Goal: Answer question/provide support

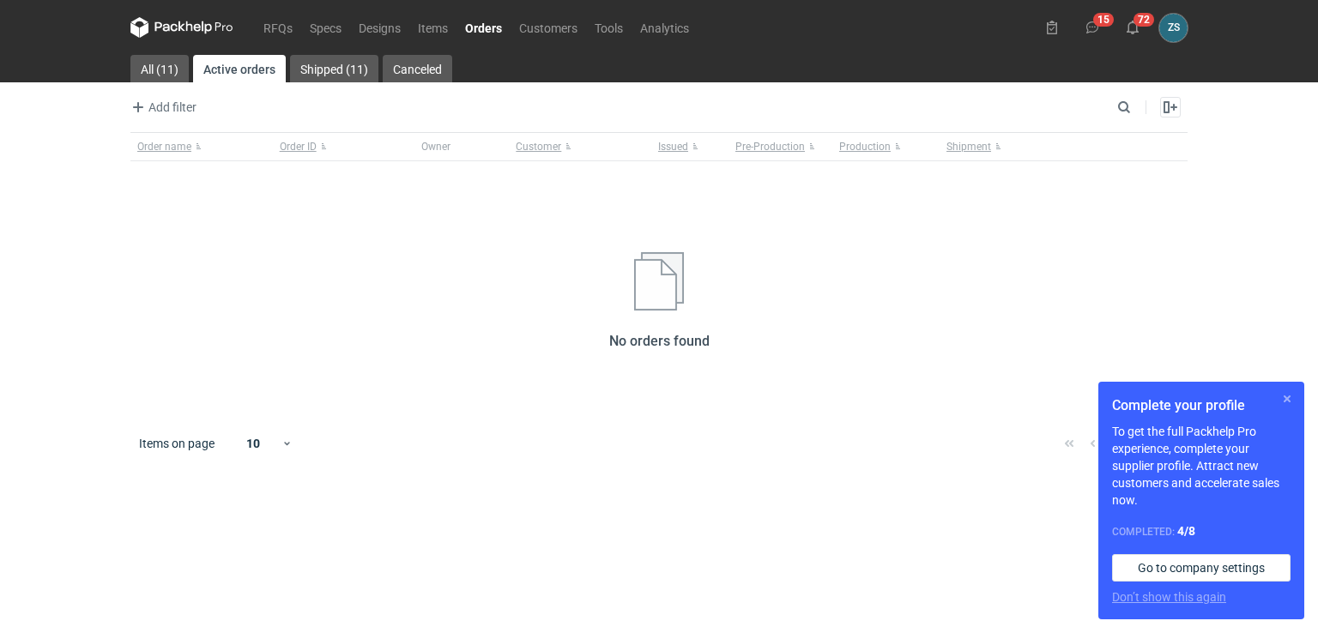
click at [1284, 395] on button "button" at bounding box center [1287, 399] width 21 height 21
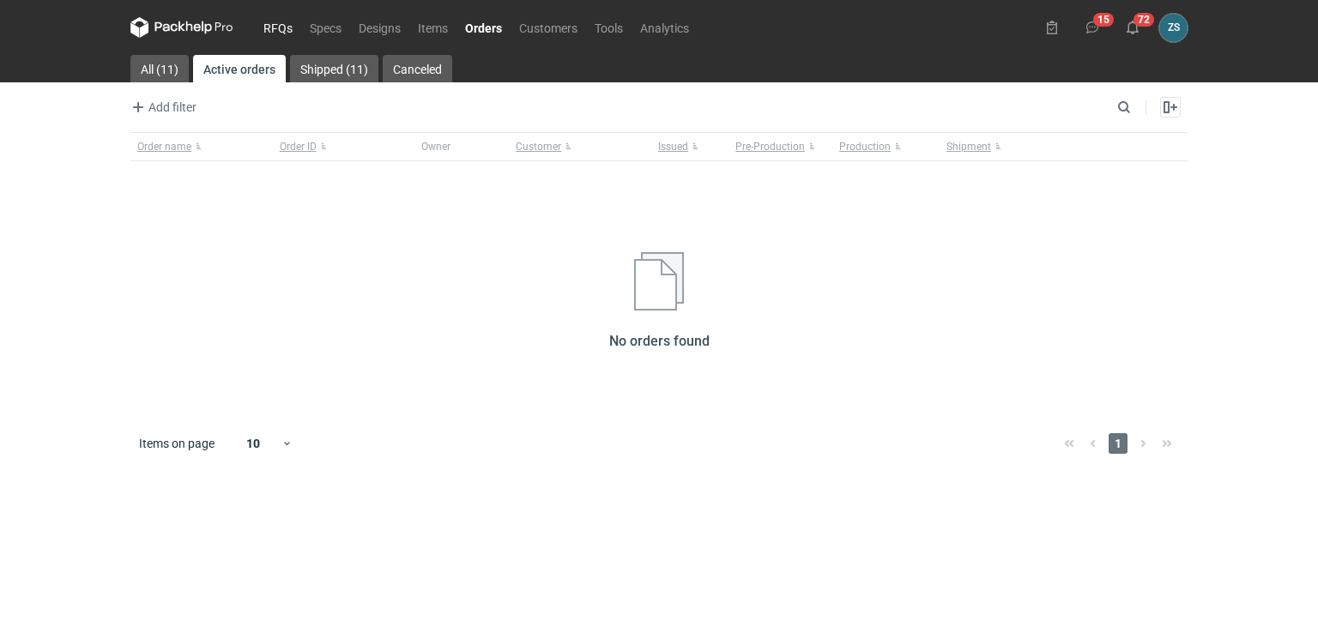
click at [268, 21] on link "RFQs" at bounding box center [278, 27] width 46 height 21
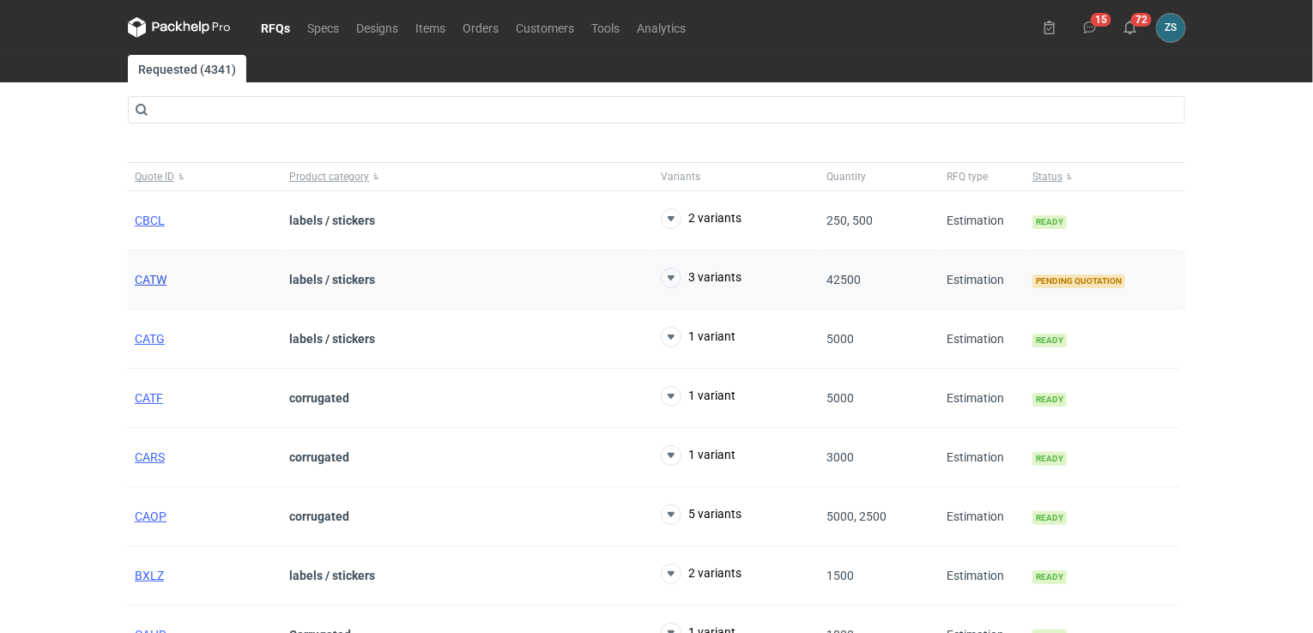
click at [158, 277] on span "CATW" at bounding box center [151, 280] width 32 height 14
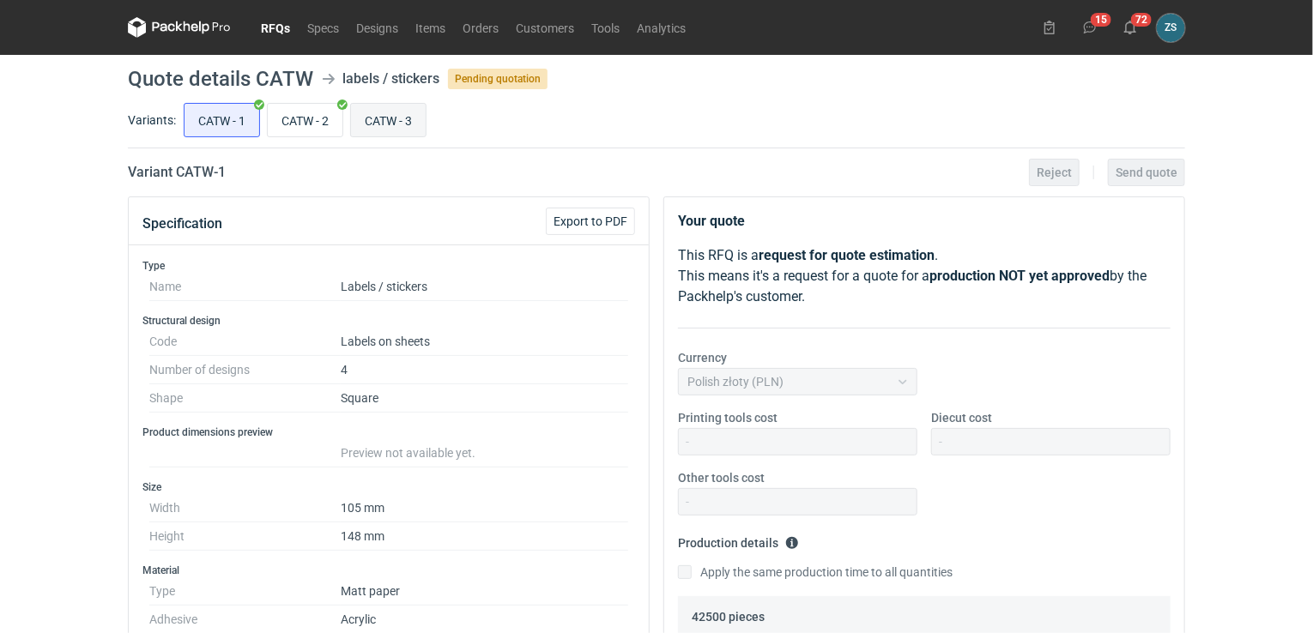
click at [403, 124] on input "CATW - 3" at bounding box center [388, 120] width 75 height 33
radio input "true"
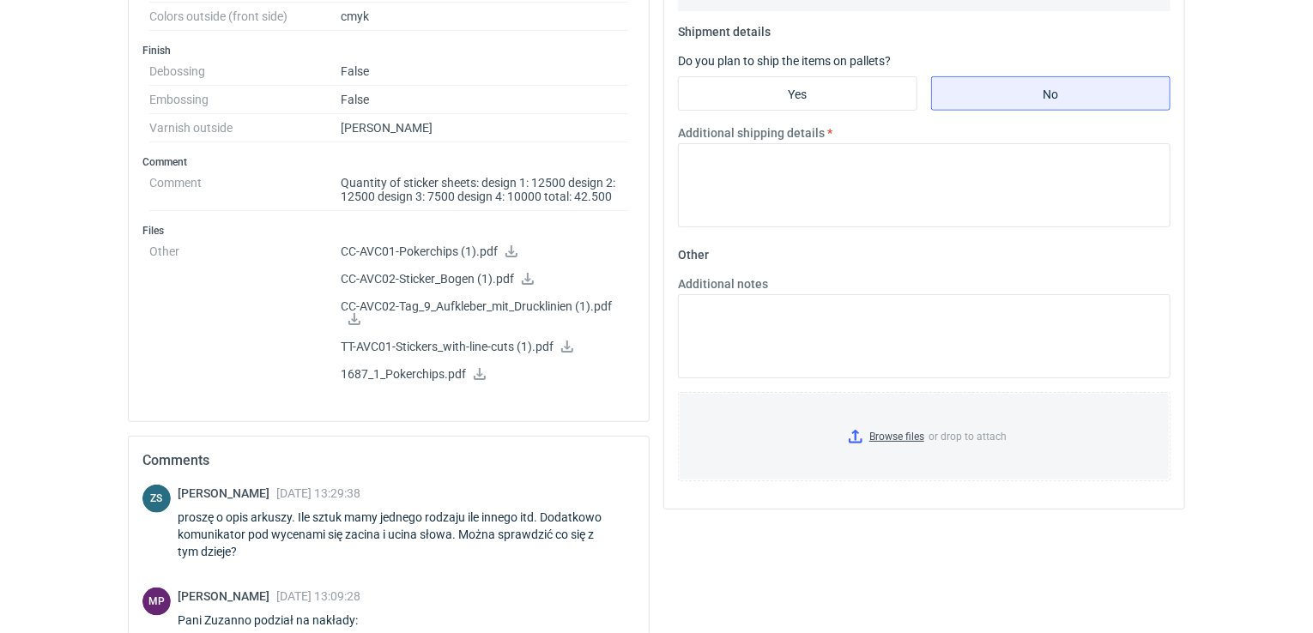
scroll to position [896, 0]
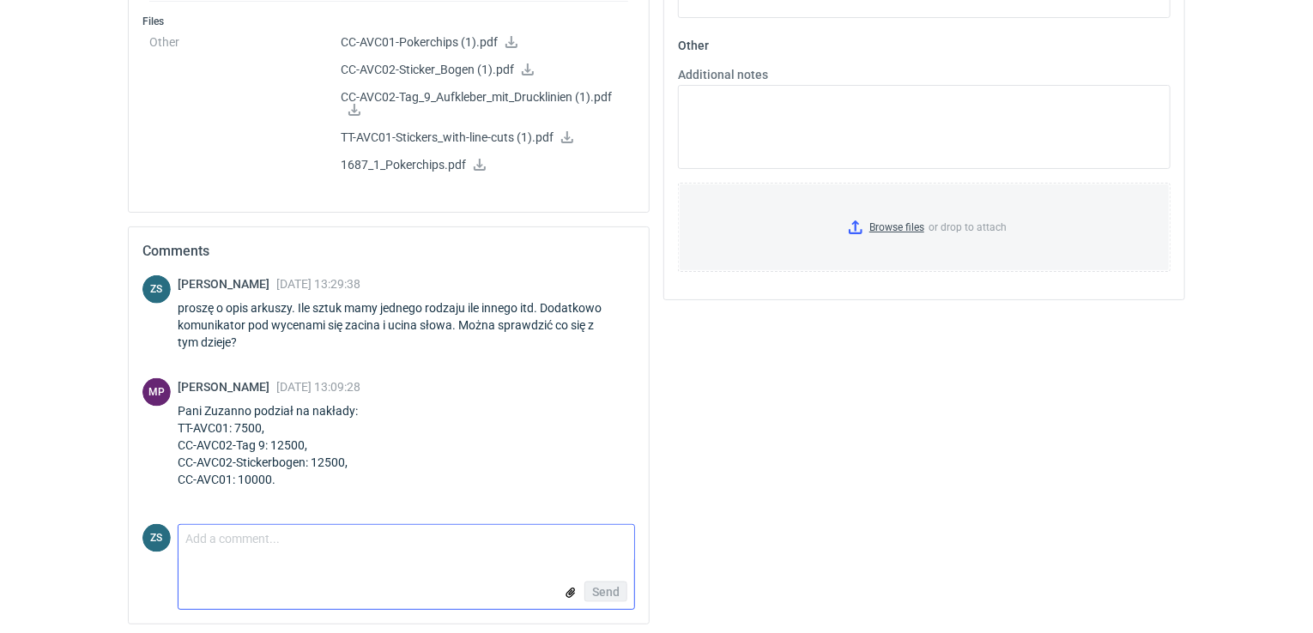
click at [258, 550] on textarea "Comment message" at bounding box center [406, 543] width 456 height 36
type textarea "papier z lakierem mat? rozmiar 148x105?"
click at [619, 586] on span "Send" at bounding box center [605, 592] width 27 height 12
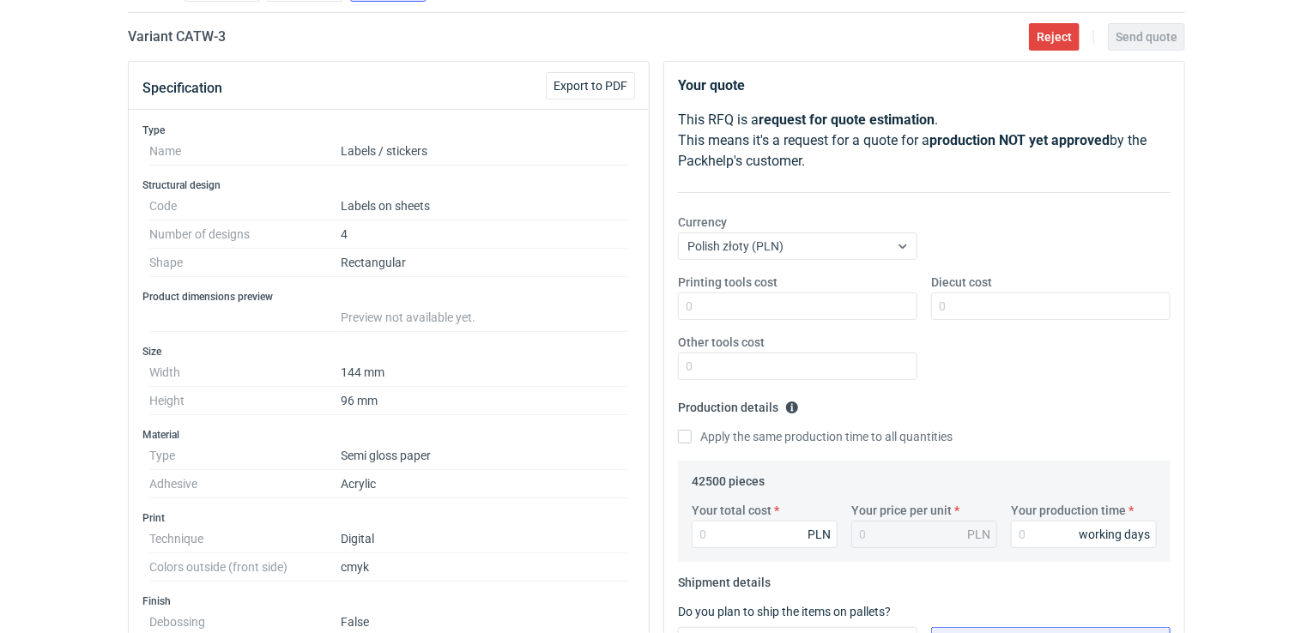
scroll to position [0, 0]
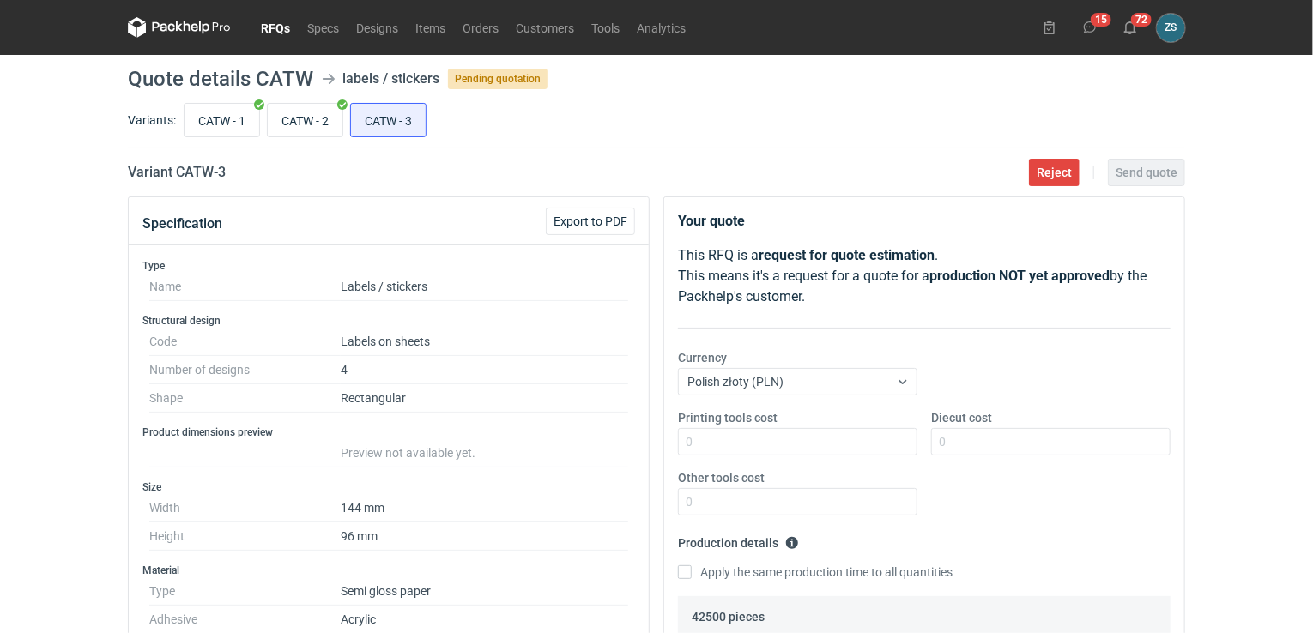
click at [285, 23] on link "RFQs" at bounding box center [275, 27] width 46 height 21
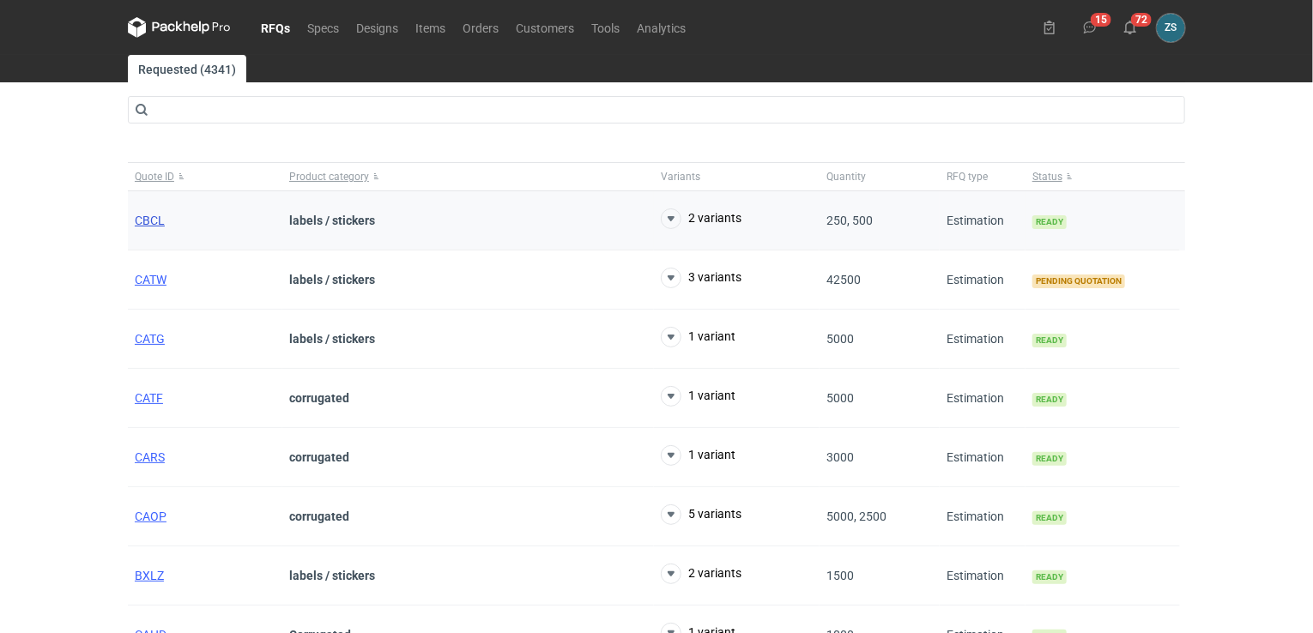
click at [151, 226] on span "CBCL" at bounding box center [150, 221] width 30 height 14
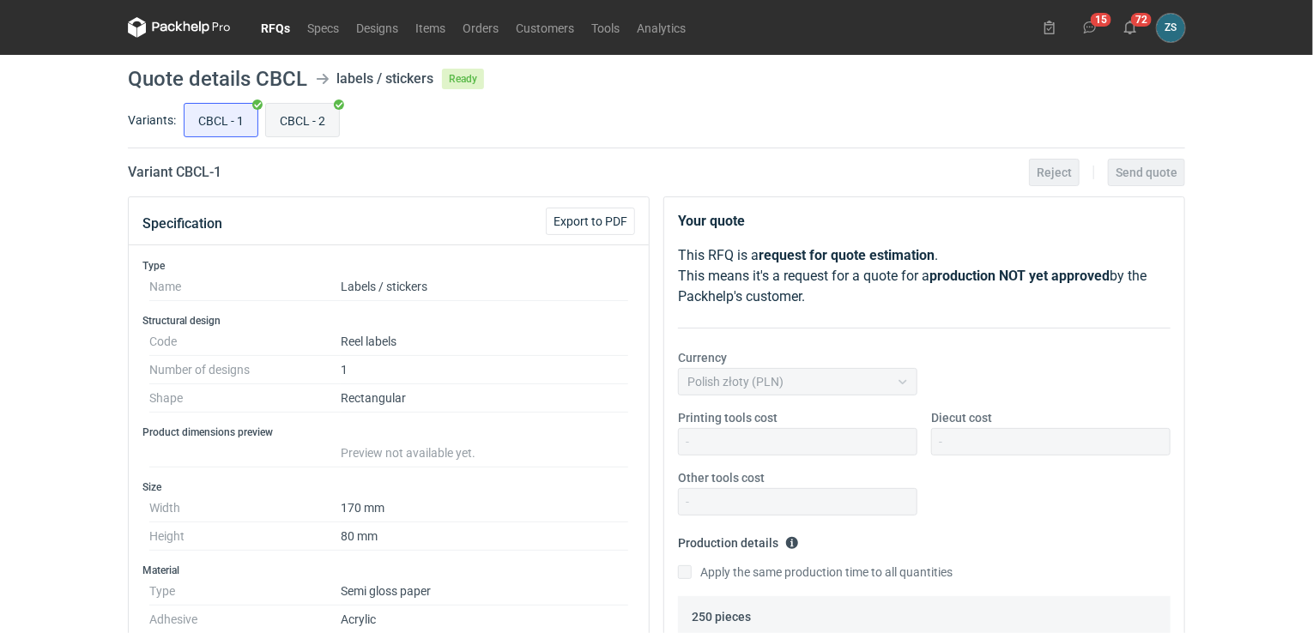
click at [287, 118] on input "CBCL - 2" at bounding box center [302, 120] width 73 height 33
radio input "true"
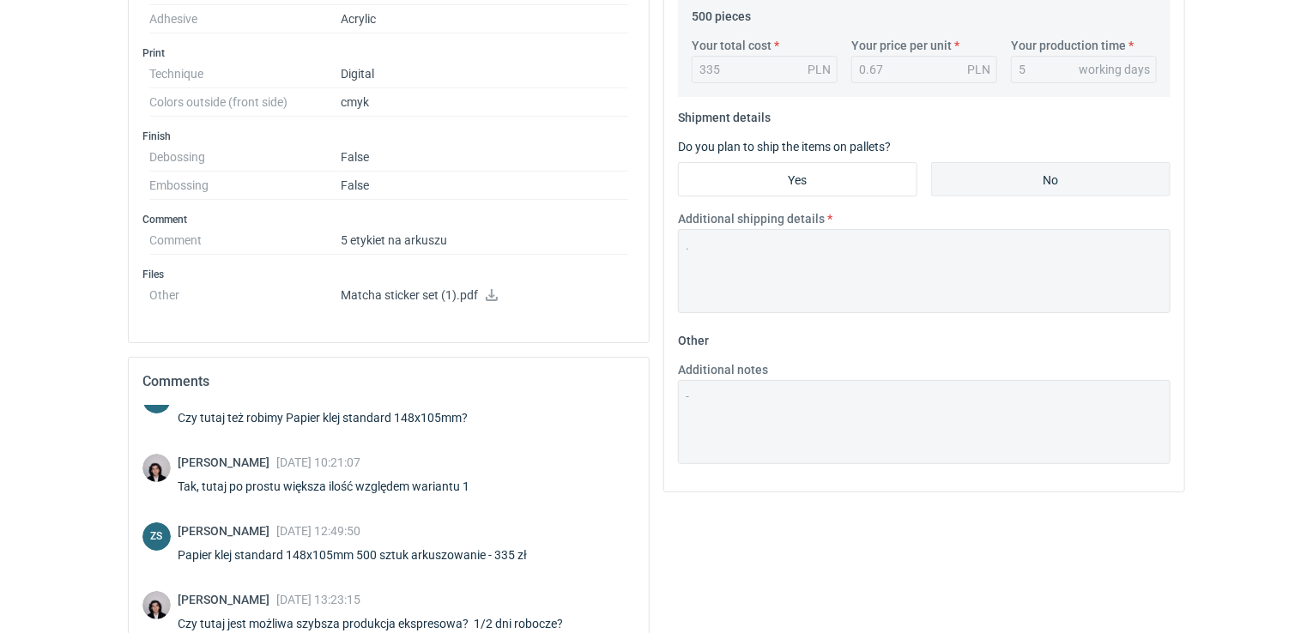
scroll to position [735, 0]
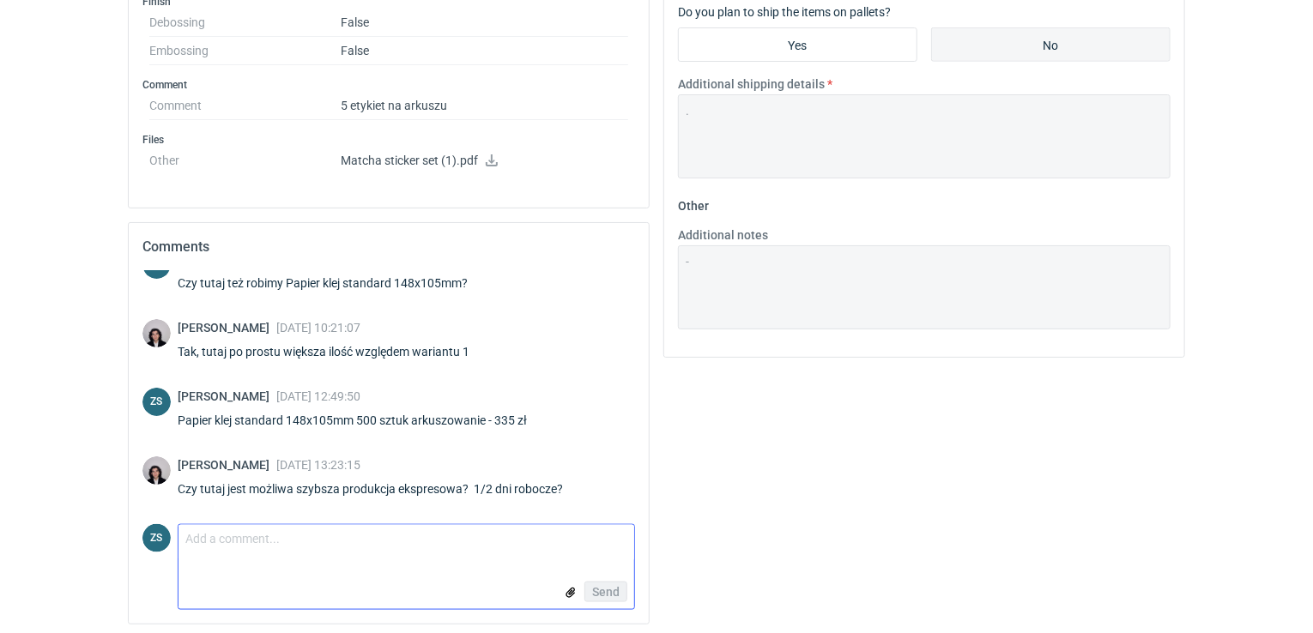
click at [281, 543] on textarea "Comment message" at bounding box center [406, 543] width 456 height 36
type textarea "przy arkuszach nie mamy opcji ekspresu"
click at [611, 582] on button "Send" at bounding box center [605, 592] width 43 height 21
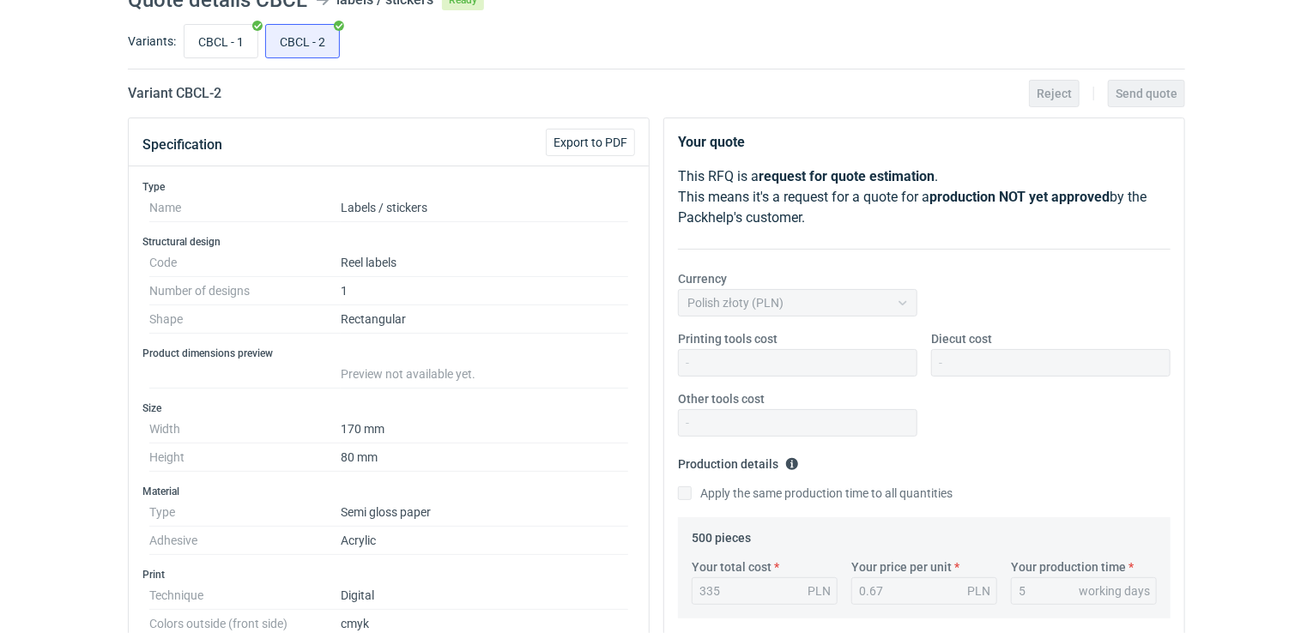
scroll to position [0, 0]
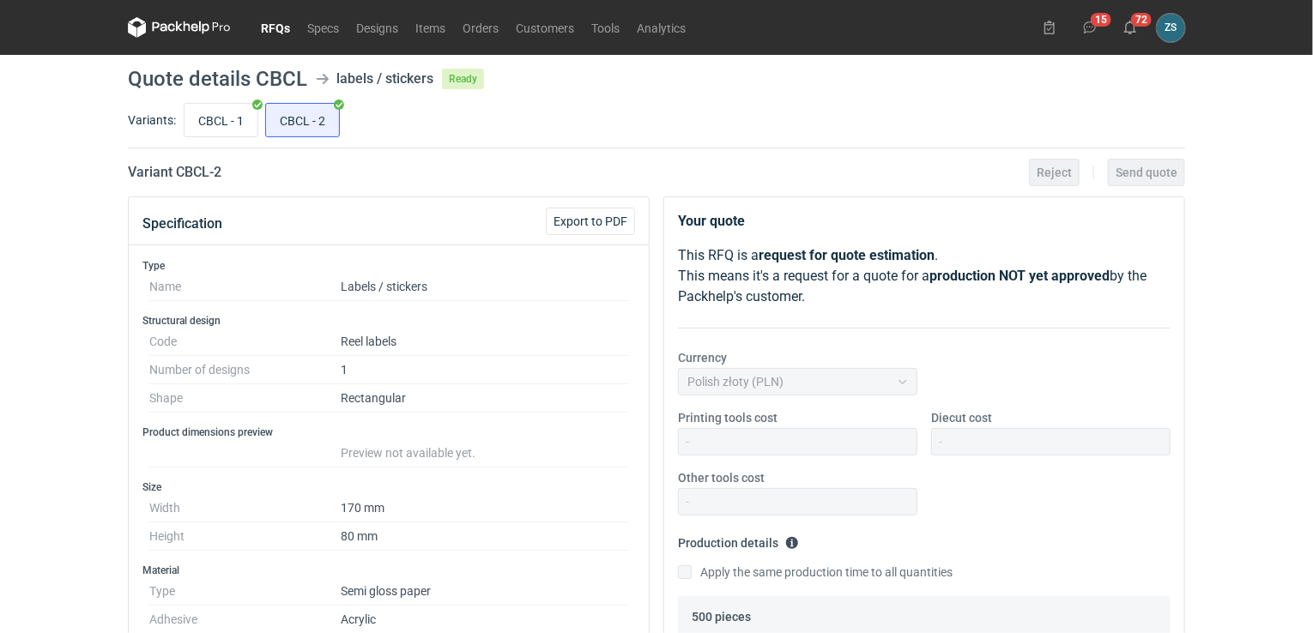
click at [269, 22] on link "RFQs" at bounding box center [275, 27] width 46 height 21
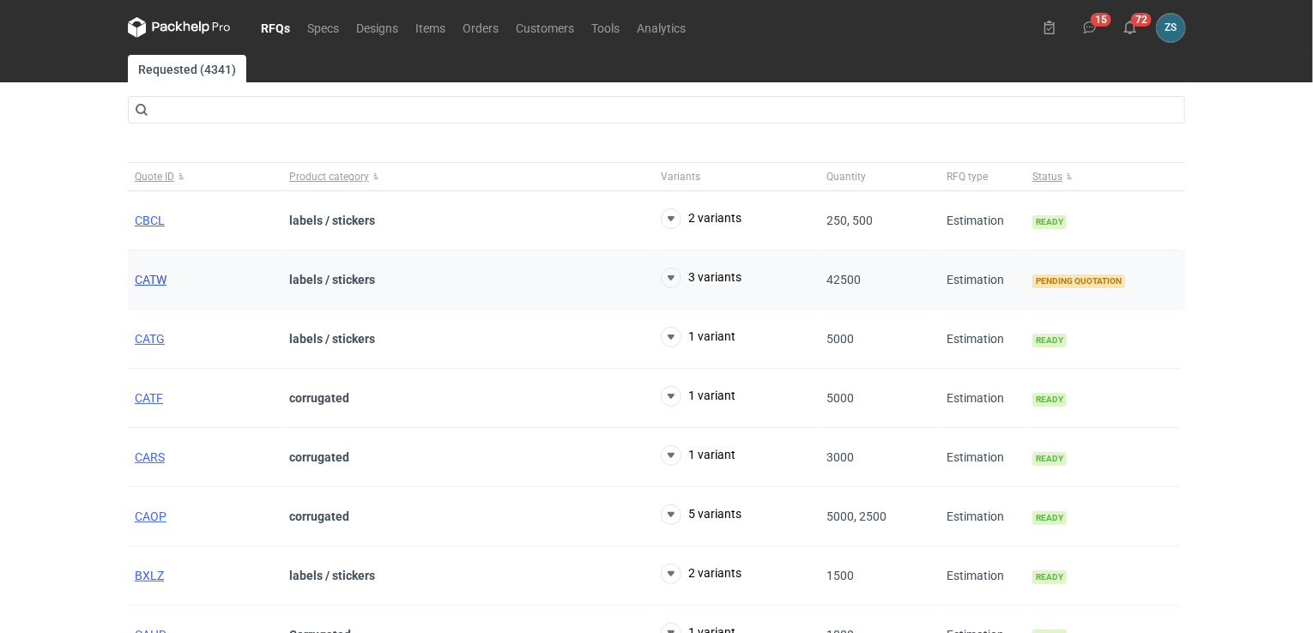
click at [160, 279] on span "CATW" at bounding box center [151, 280] width 32 height 14
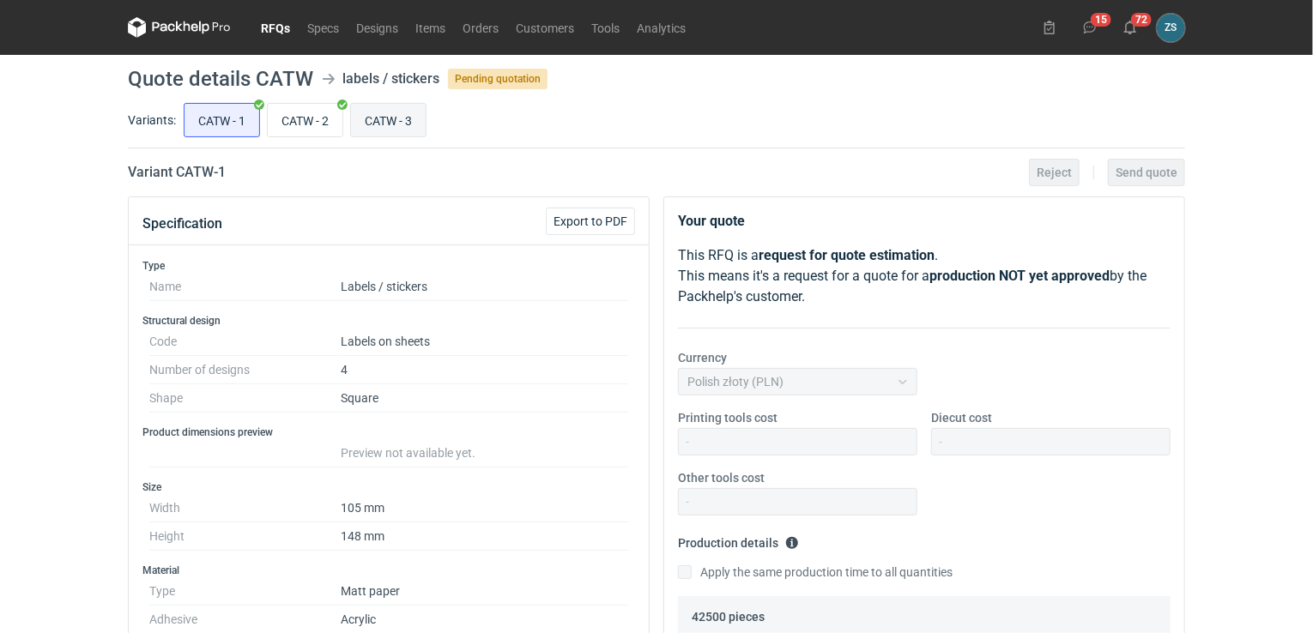
click at [408, 117] on input "CATW - 3" at bounding box center [388, 120] width 75 height 33
radio input "true"
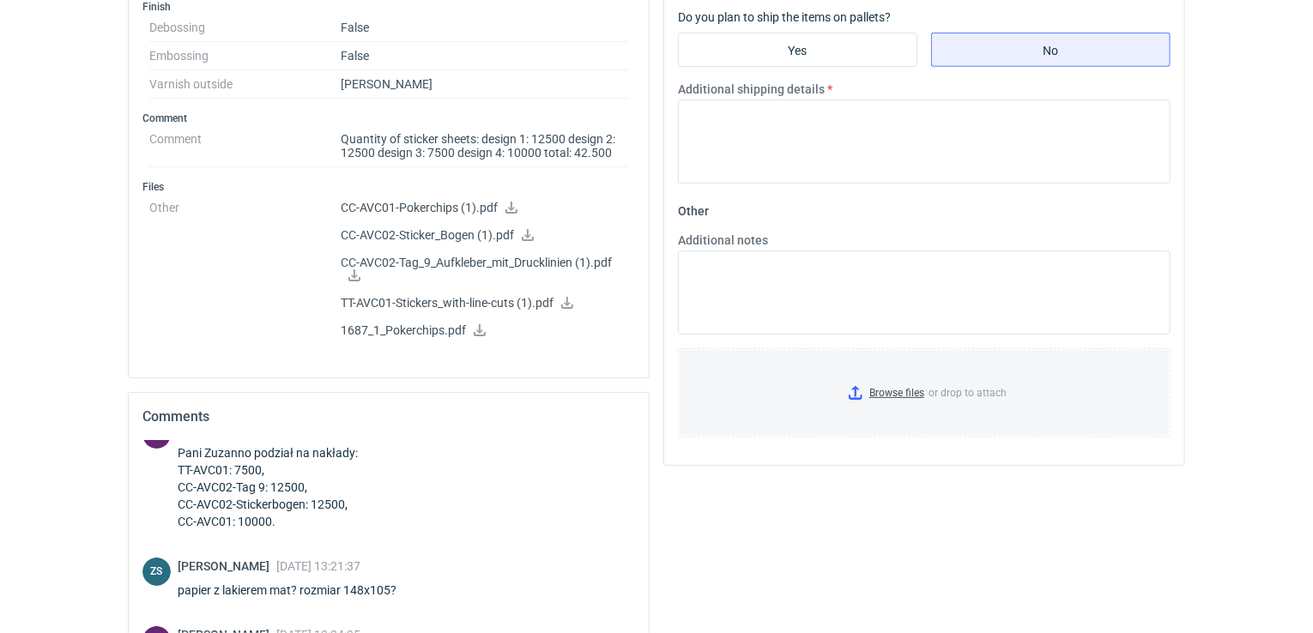
scroll to position [858, 0]
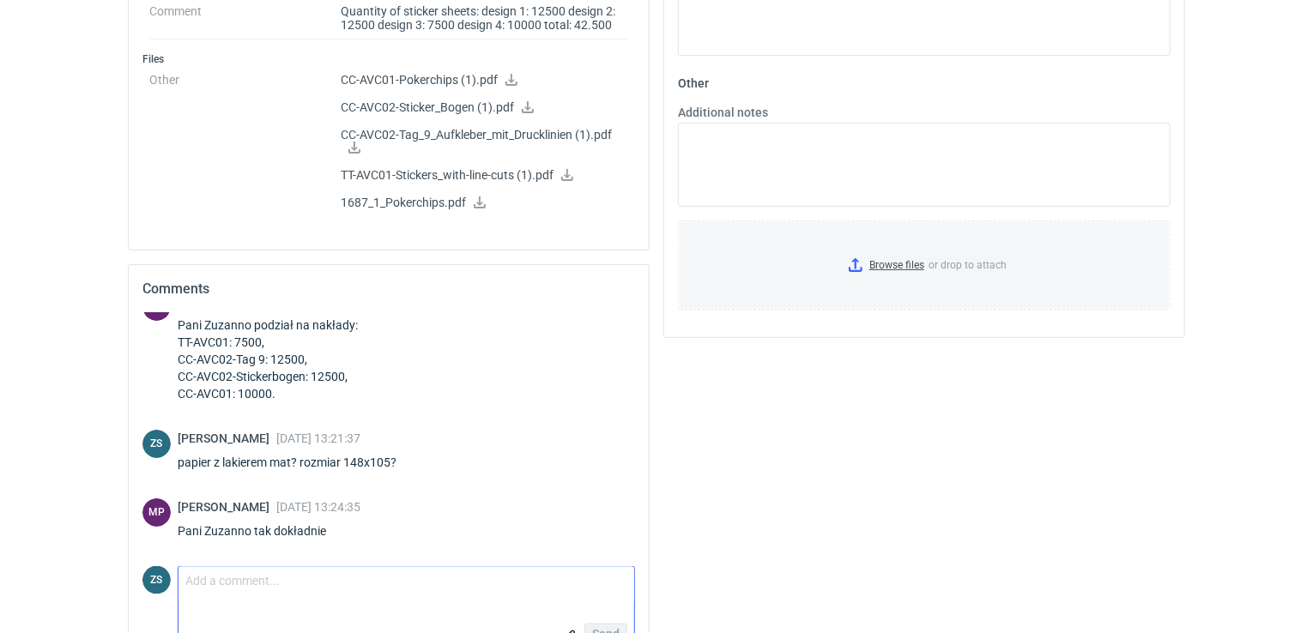
click at [273, 581] on textarea "Comment message" at bounding box center [406, 585] width 456 height 36
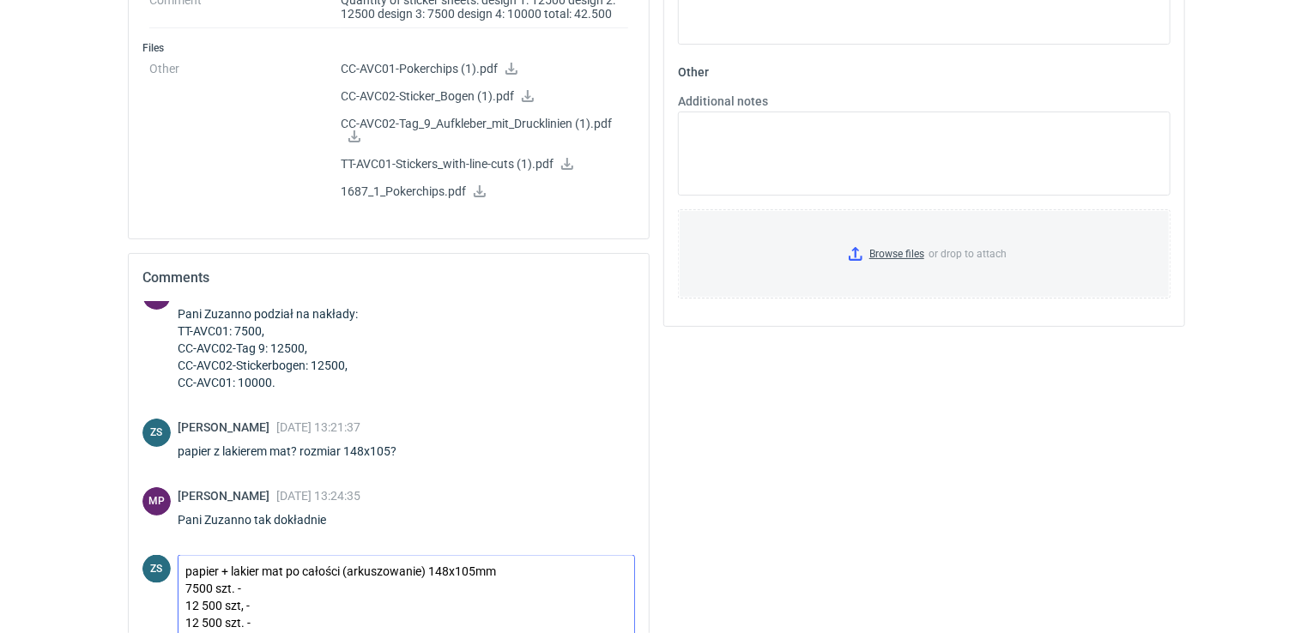
scroll to position [879, 0]
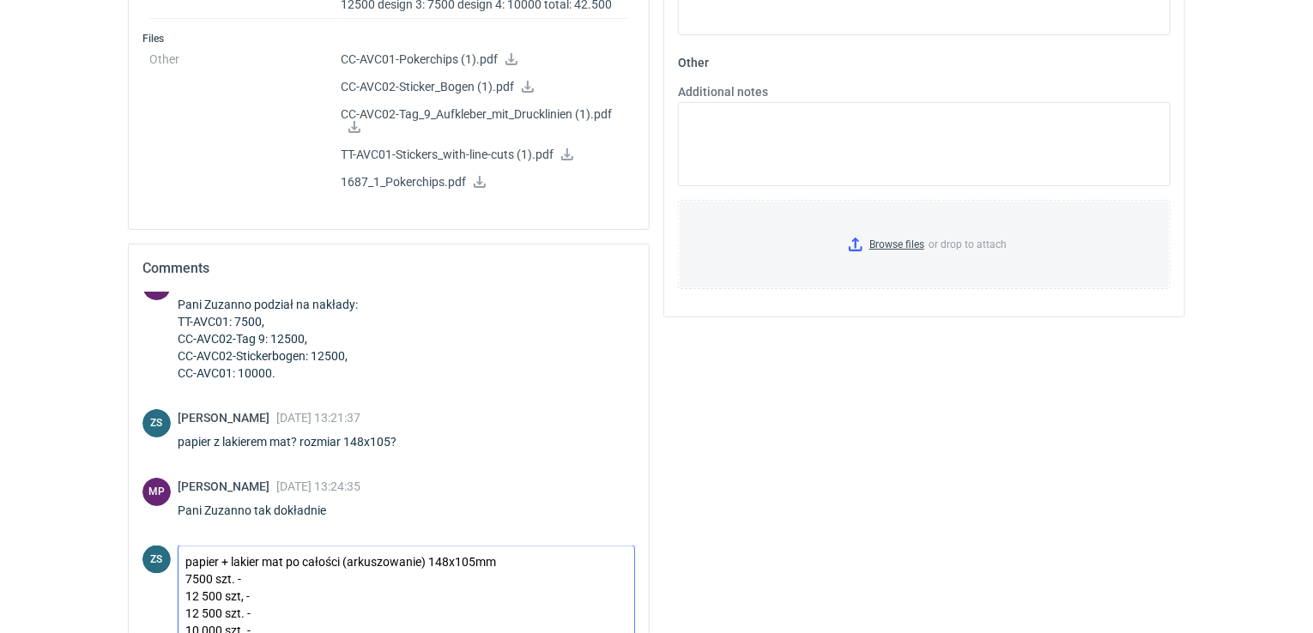
click at [269, 574] on textarea "papier + lakier mat po całości (arkuszowanie) 148x105mm 7500 szt. - 12 500 szt,…" at bounding box center [406, 597] width 456 height 100
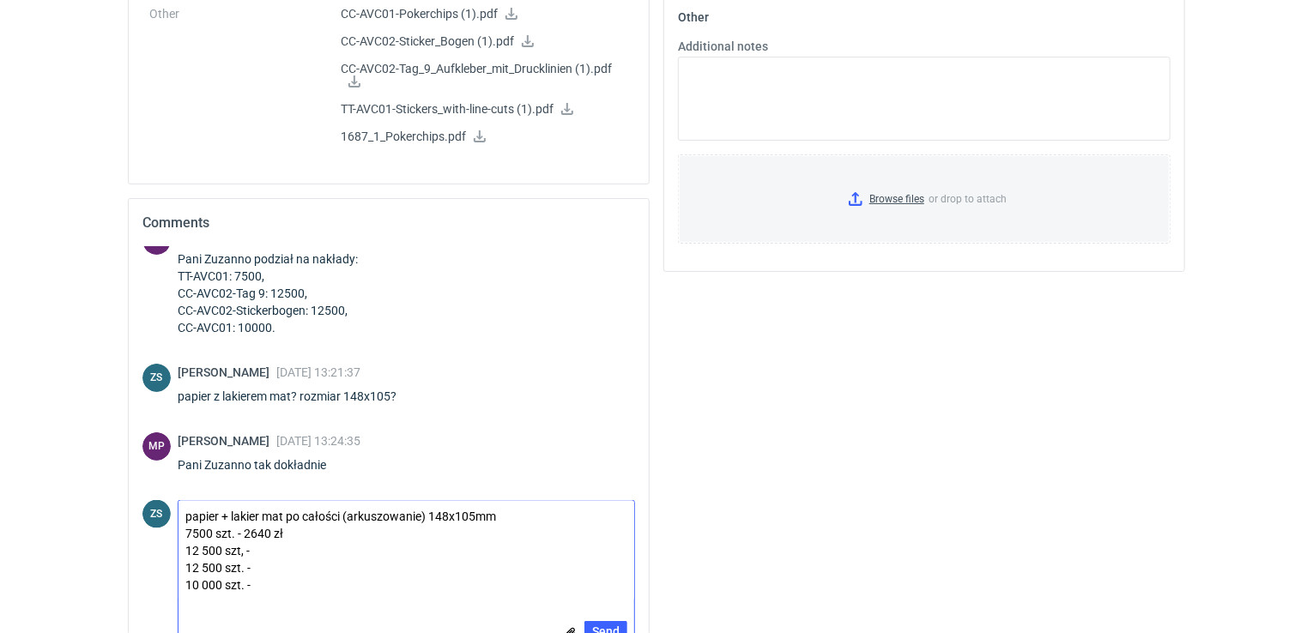
scroll to position [964, 0]
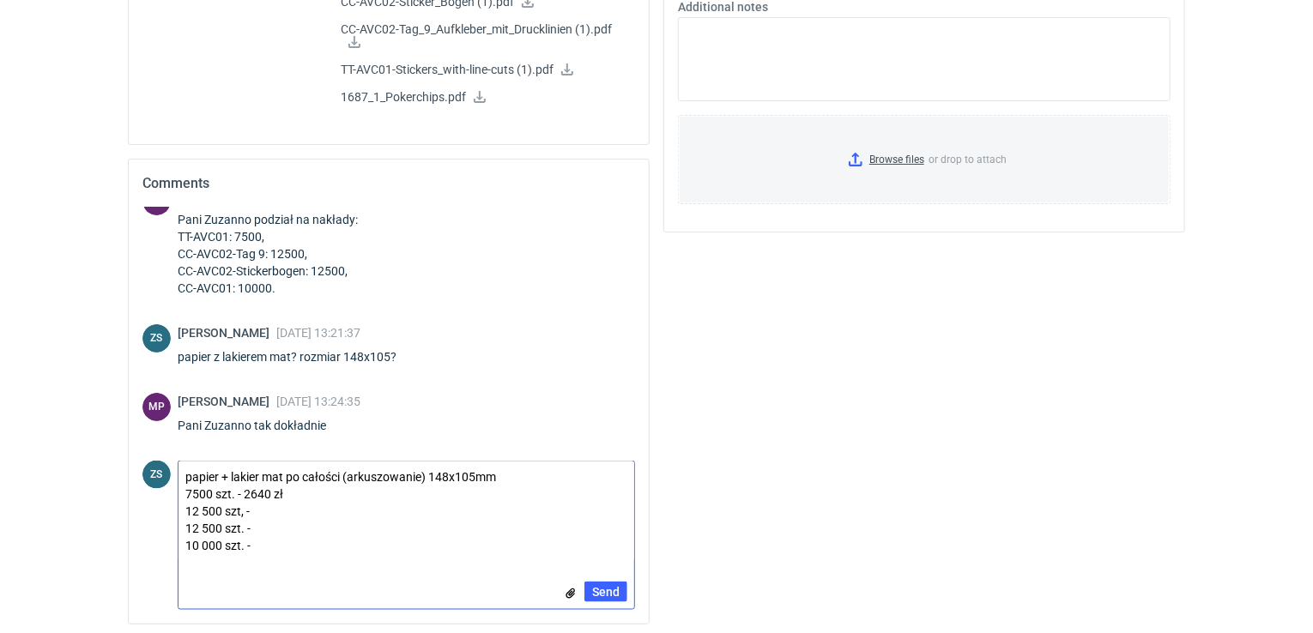
click at [268, 509] on textarea "papier + lakier mat po całości (arkuszowanie) 148x105mm 7500 szt. - 2640 zł 12 …" at bounding box center [406, 512] width 456 height 100
click at [278, 544] on textarea "papier + lakier mat po całości (arkuszowanie) 148x105mm 7500 szt. - 2640 zł 12 …" at bounding box center [406, 512] width 456 height 100
click at [293, 535] on textarea "papier + lakier mat po całości (arkuszowanie) 148x105mm 7500 szt. - 2640 zł 12 …" at bounding box center [406, 512] width 456 height 100
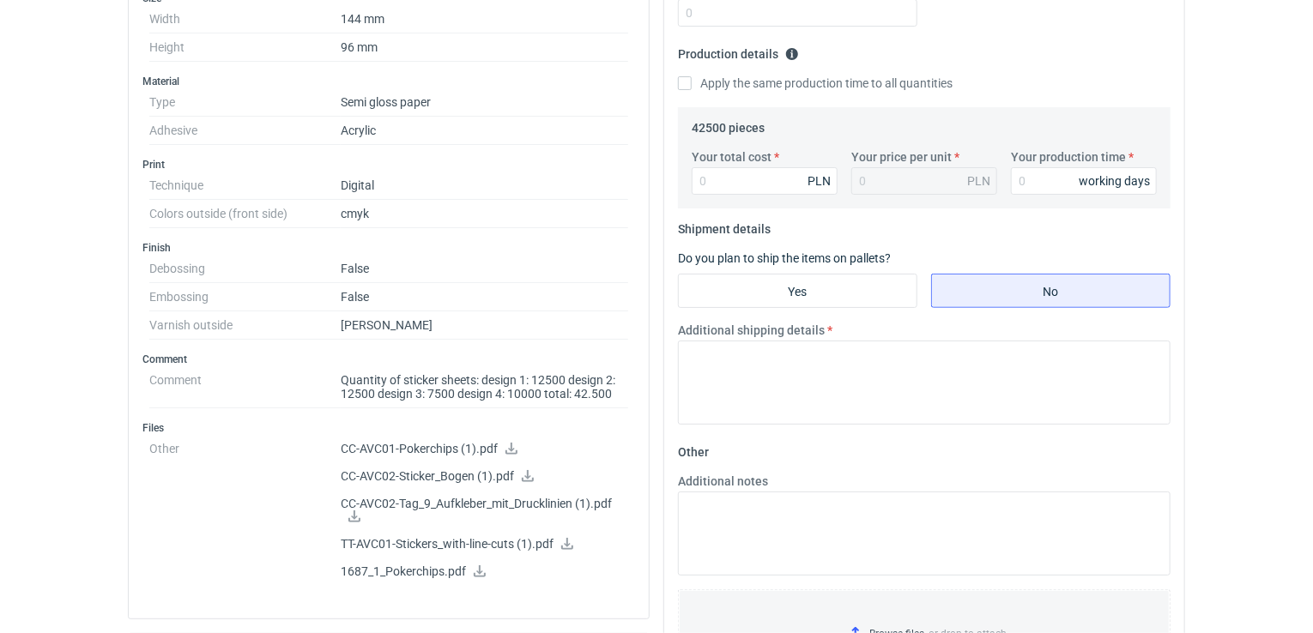
scroll to position [277, 0]
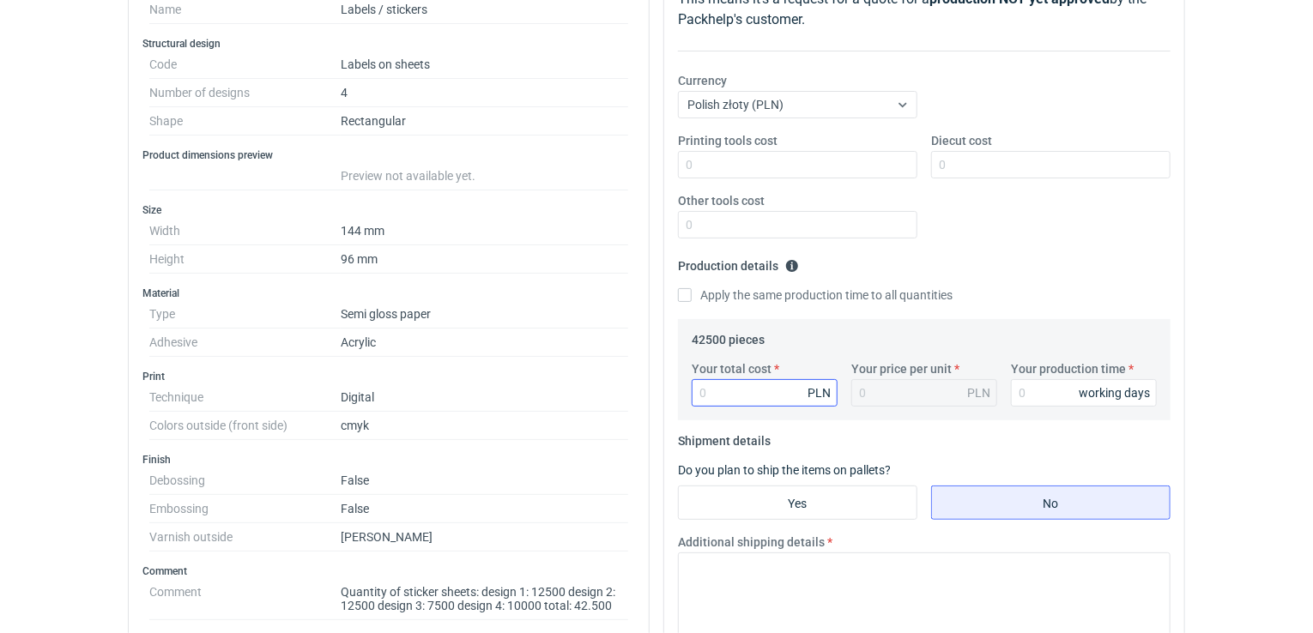
type textarea "papier + lakier mat po całości (arkuszowanie) 148x105mm 7500 szt. - 2640 zł 12 …"
click at [733, 389] on input "Your total cost" at bounding box center [765, 392] width 146 height 27
type input "13719"
type input "0.32"
type input "13719"
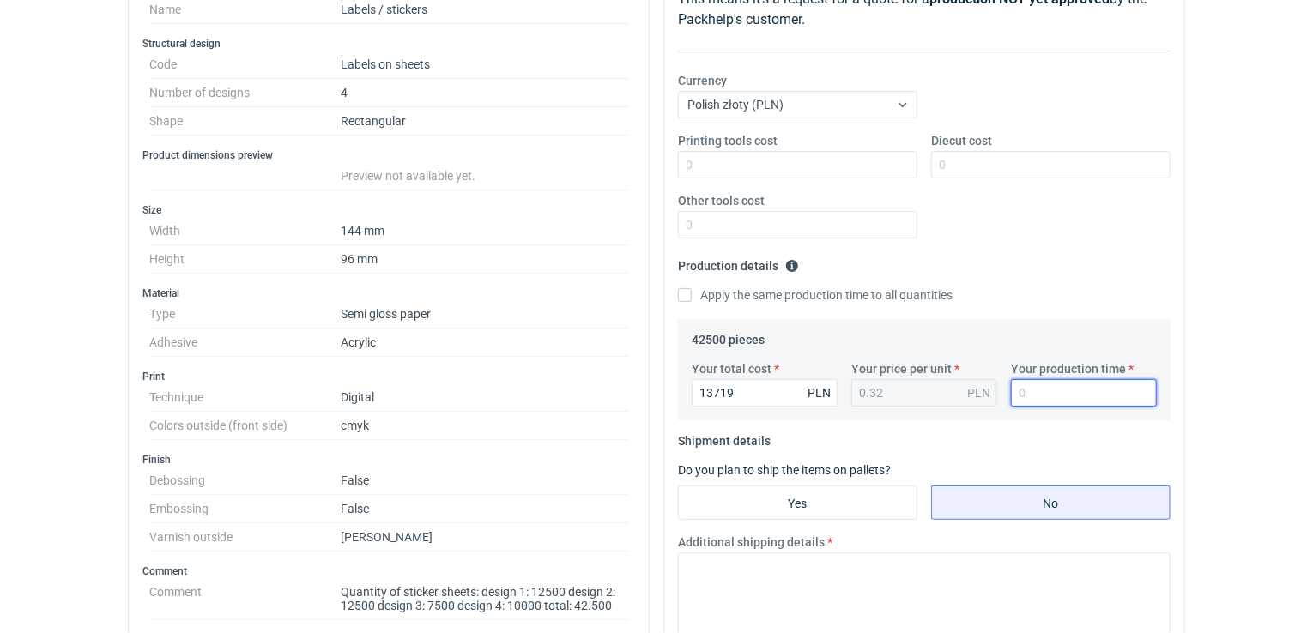
click at [1059, 379] on input "Your production time" at bounding box center [1084, 392] width 146 height 27
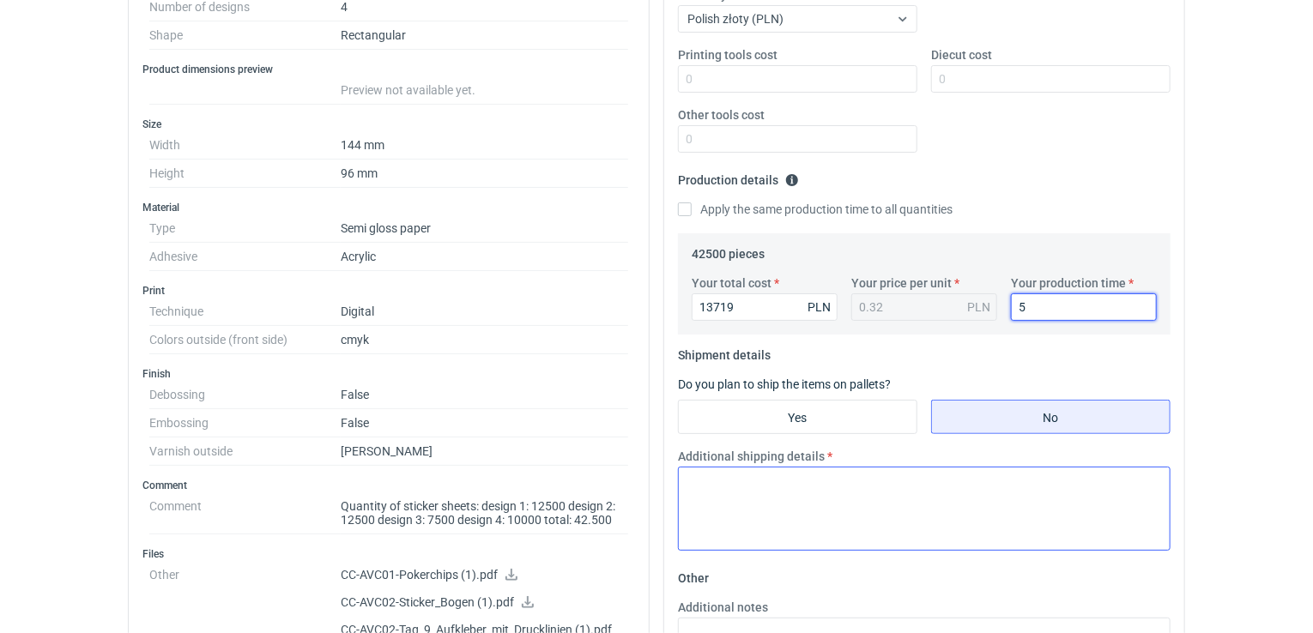
type input "5"
click at [819, 491] on textarea "Additional shipping details" at bounding box center [924, 509] width 492 height 84
type textarea "."
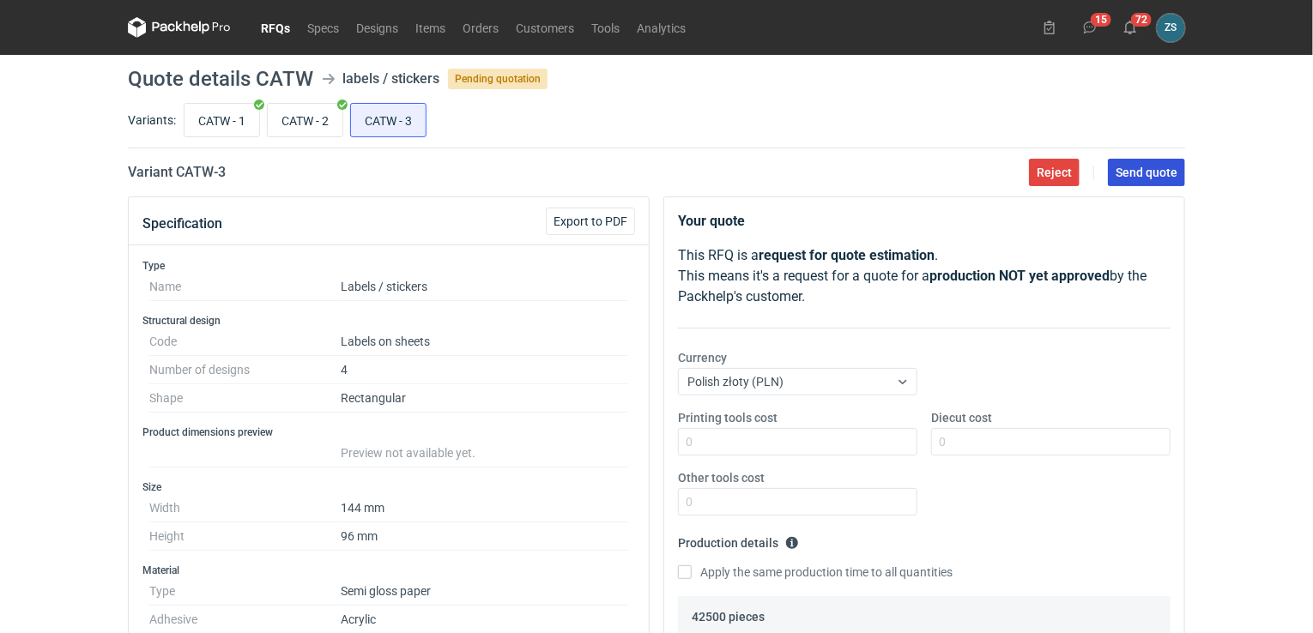
click at [1146, 170] on span "Send quote" at bounding box center [1146, 172] width 62 height 12
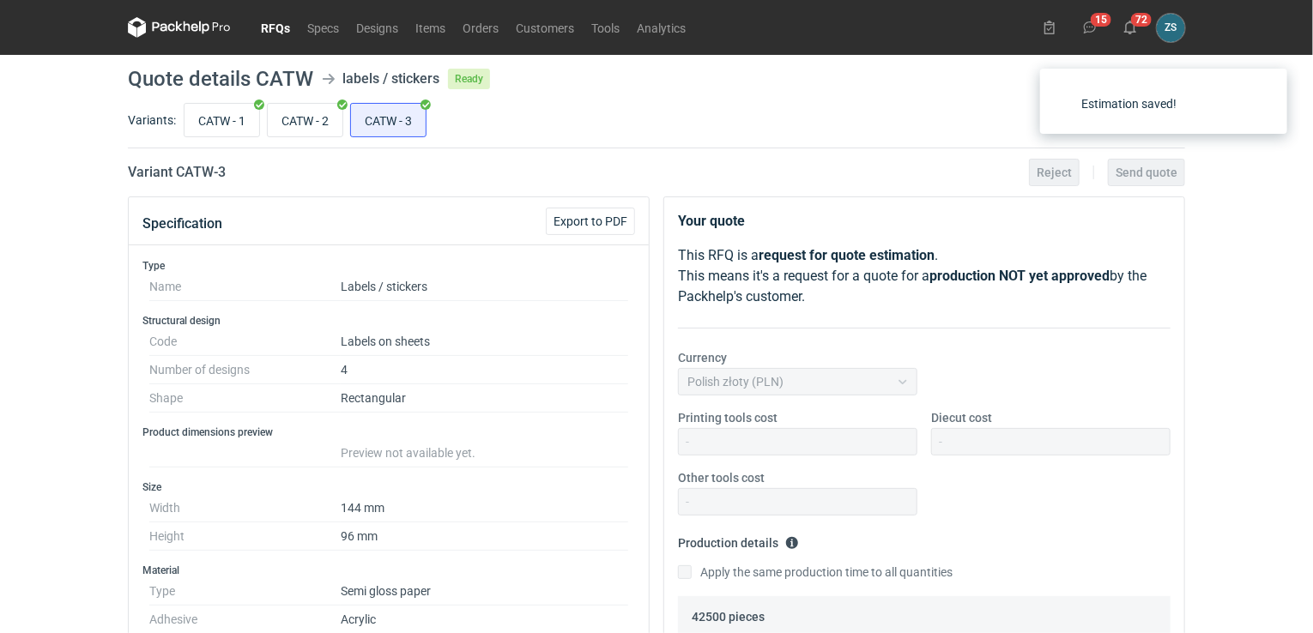
scroll to position [124, 0]
